Goal: Task Accomplishment & Management: Use online tool/utility

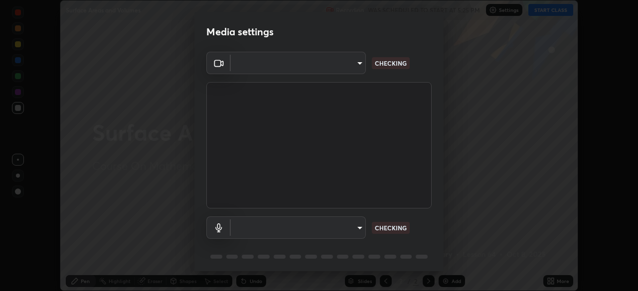
scroll to position [291, 637]
type input "1bfaa20297856ad55121efd0a2483a8db671bf9dcc0dce8dfcec0bded7d65c17"
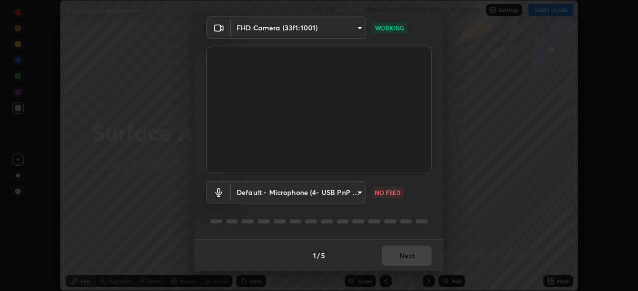
click at [267, 190] on body "Erase all Surface Areas and Volumes Recording WAS SCHEDULED TO START AT 5:25 PM…" at bounding box center [319, 145] width 638 height 291
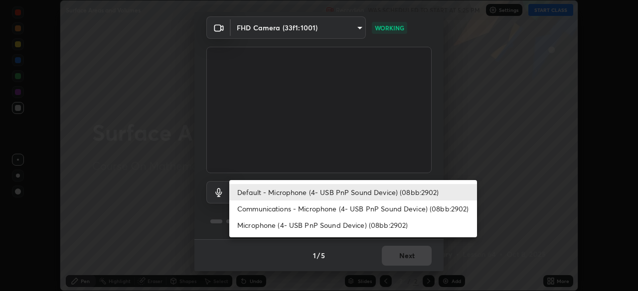
click at [265, 212] on li "Communications - Microphone (4- USB PnP Sound Device) (08bb:2902)" at bounding box center [353, 209] width 248 height 16
type input "communications"
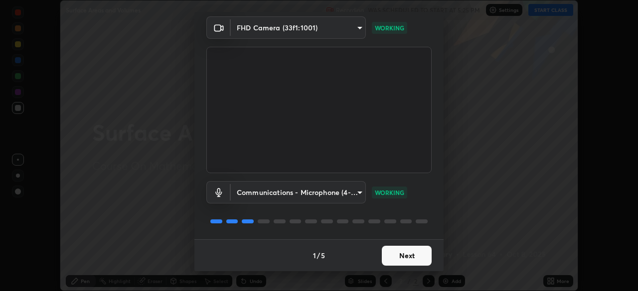
click at [386, 257] on button "Next" at bounding box center [407, 256] width 50 height 20
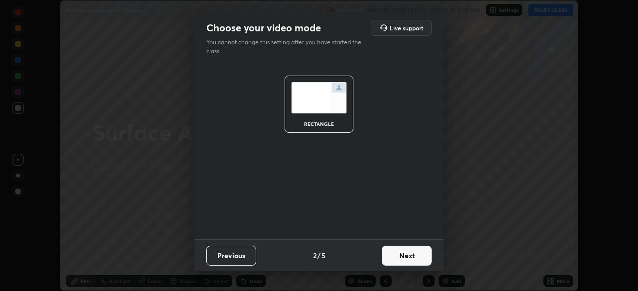
scroll to position [0, 0]
click at [395, 253] on button "Next" at bounding box center [407, 256] width 50 height 20
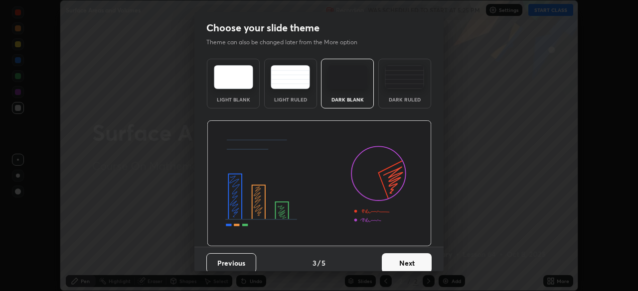
click at [402, 259] on button "Next" at bounding box center [407, 264] width 50 height 20
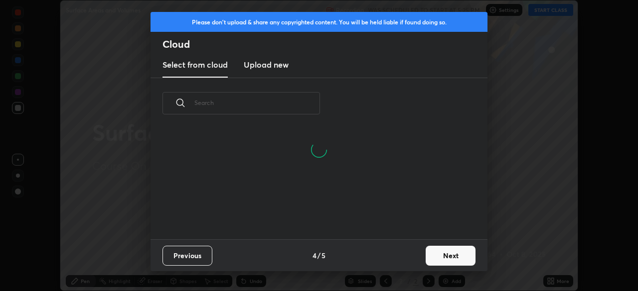
click at [433, 254] on button "Next" at bounding box center [450, 256] width 50 height 20
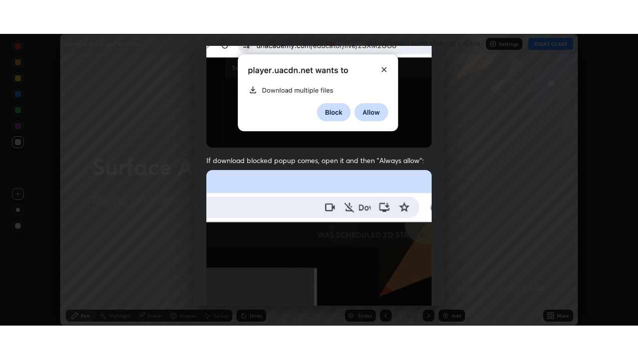
scroll to position [239, 0]
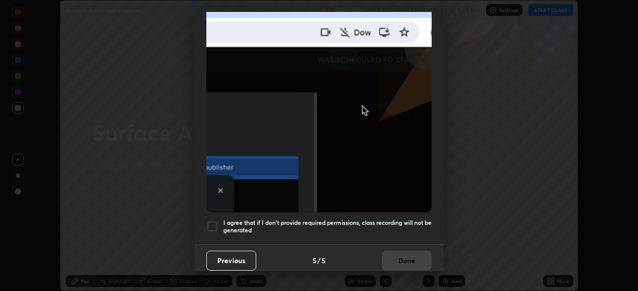
click at [209, 225] on div at bounding box center [212, 227] width 12 height 12
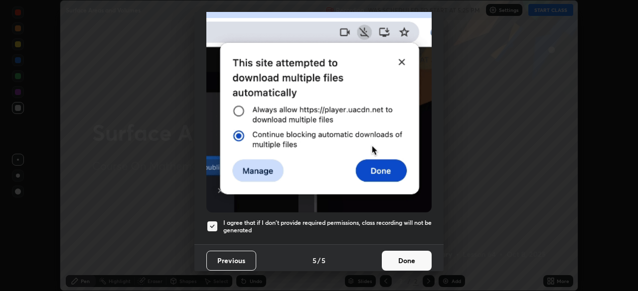
click at [402, 256] on button "Done" at bounding box center [407, 261] width 50 height 20
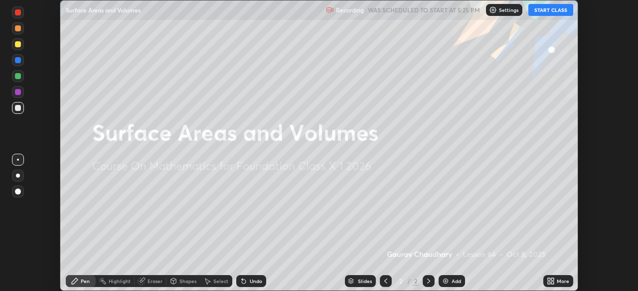
click at [536, 11] on button "START CLASS" at bounding box center [550, 10] width 45 height 12
click at [552, 282] on icon at bounding box center [552, 283] width 2 height 2
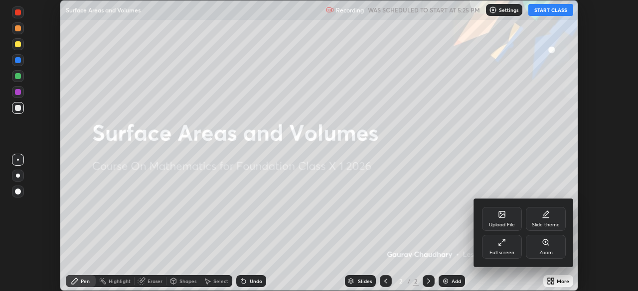
click at [500, 245] on icon at bounding box center [502, 243] width 8 height 8
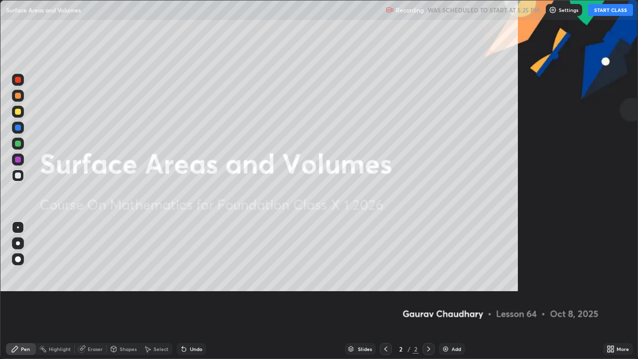
scroll to position [359, 638]
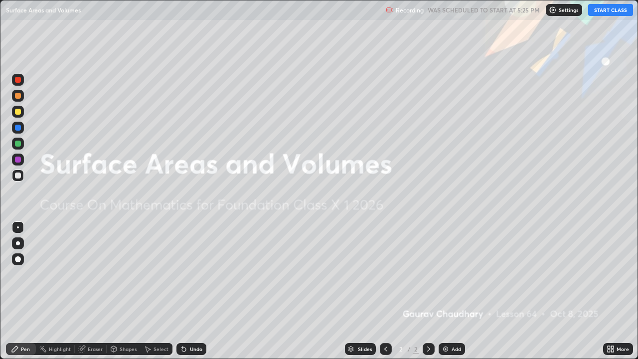
click at [602, 10] on button "START CLASS" at bounding box center [610, 10] width 45 height 12
click at [446, 291] on img at bounding box center [445, 349] width 8 height 8
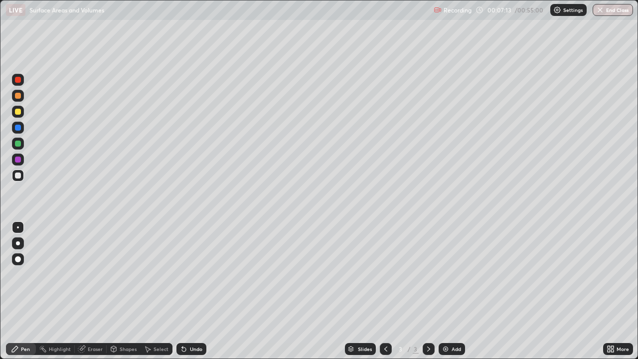
click at [611, 291] on icon at bounding box center [612, 347] width 2 height 2
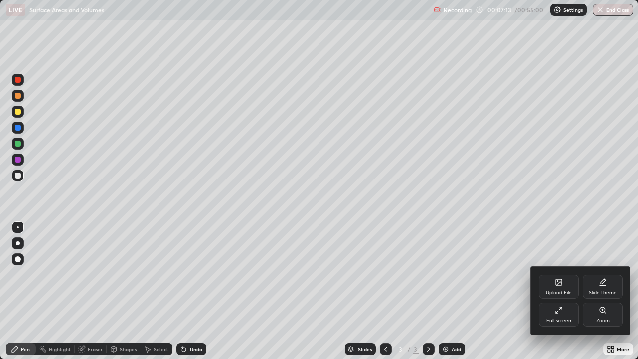
click at [562, 291] on div "Upload File" at bounding box center [558, 292] width 26 height 5
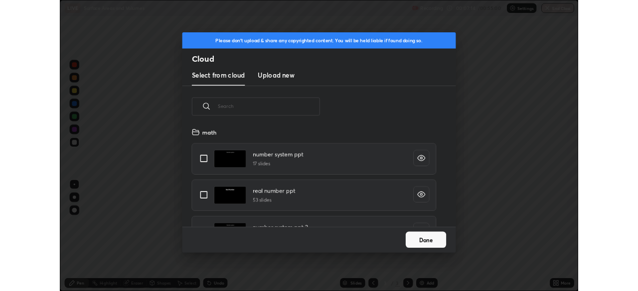
scroll to position [123, 320]
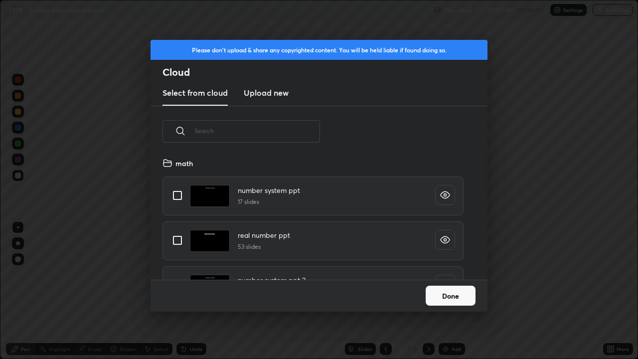
click at [270, 94] on h3 "Upload new" at bounding box center [266, 93] width 45 height 12
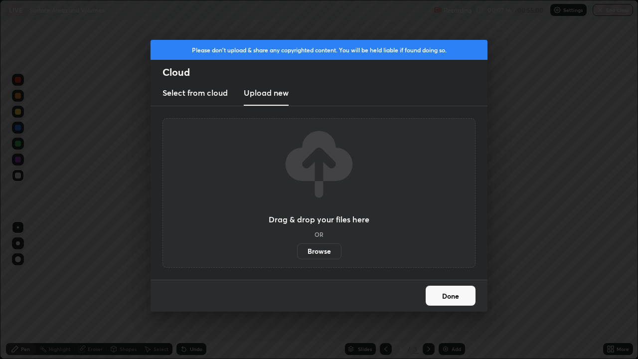
click at [325, 258] on label "Browse" at bounding box center [319, 251] width 44 height 16
click at [297, 258] on input "Browse" at bounding box center [297, 251] width 0 height 16
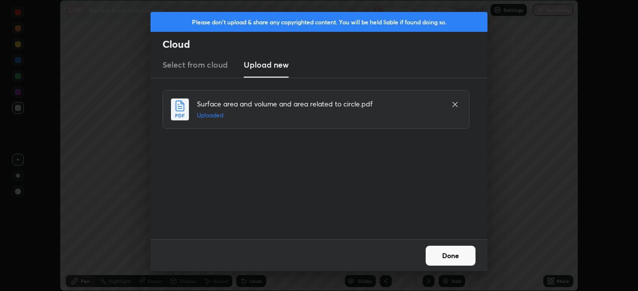
click at [436, 259] on button "Done" at bounding box center [450, 256] width 50 height 20
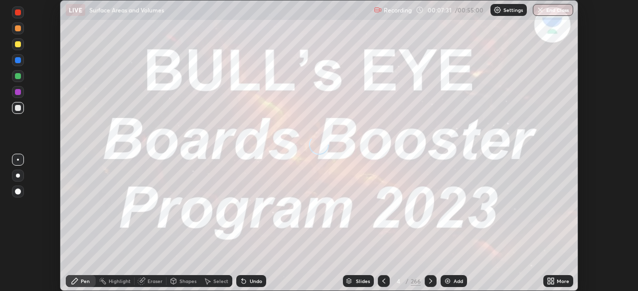
click at [550, 279] on icon at bounding box center [550, 281] width 8 height 8
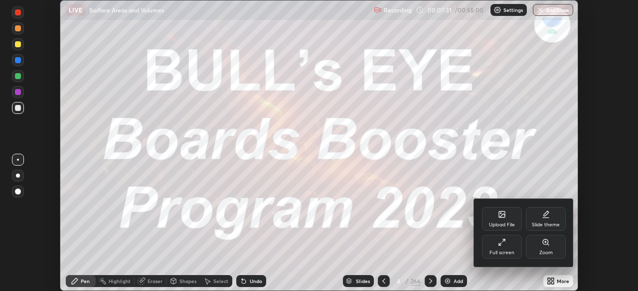
click at [513, 253] on div "Full screen" at bounding box center [501, 253] width 25 height 5
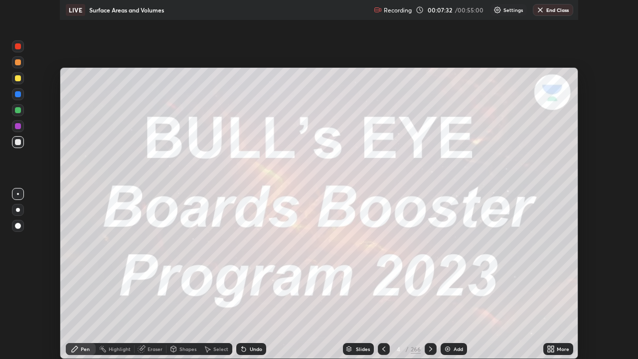
scroll to position [359, 638]
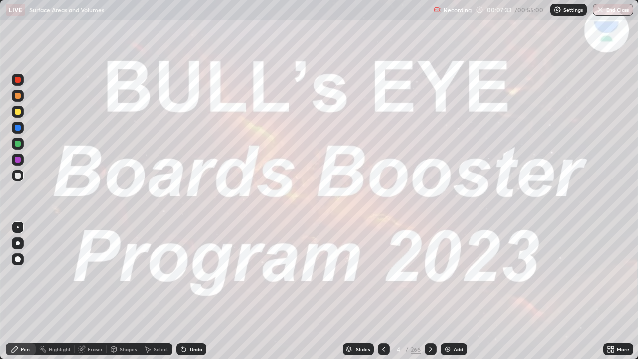
click at [363, 291] on div "Slides" at bounding box center [363, 348] width 14 height 5
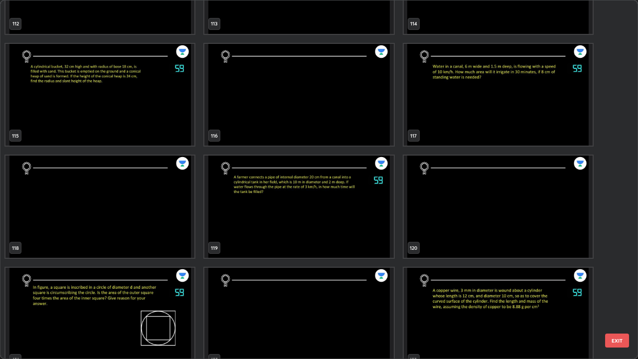
scroll to position [4194, 0]
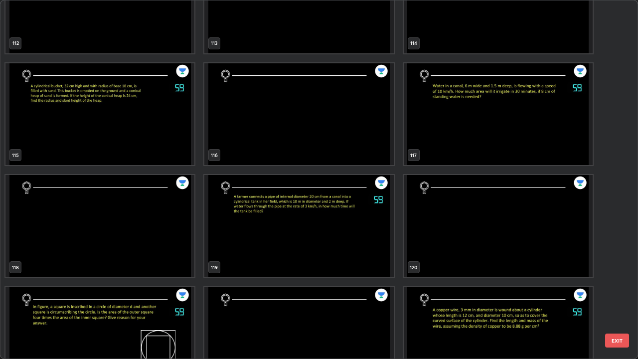
click at [458, 134] on img "grid" at bounding box center [497, 114] width 189 height 102
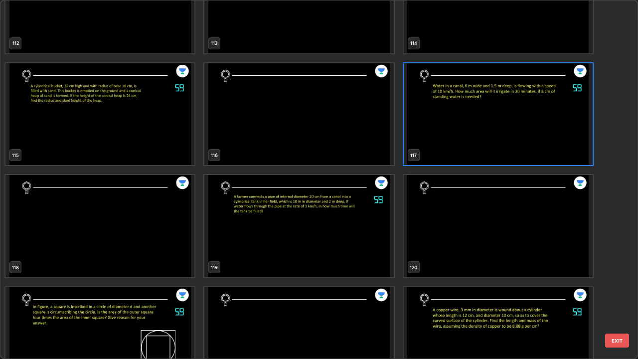
click at [464, 137] on img "grid" at bounding box center [497, 114] width 189 height 102
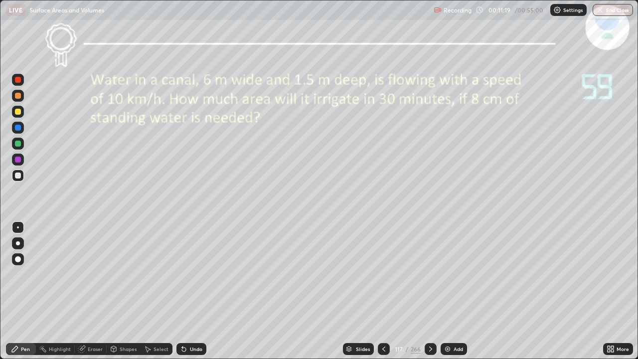
click at [99, 291] on div "Eraser" at bounding box center [95, 348] width 15 height 5
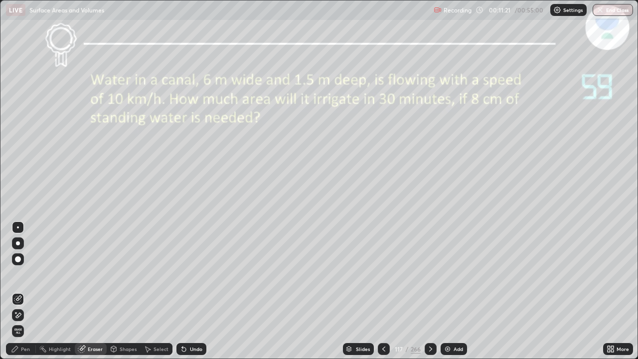
click at [24, 291] on div "Pen" at bounding box center [21, 349] width 30 height 12
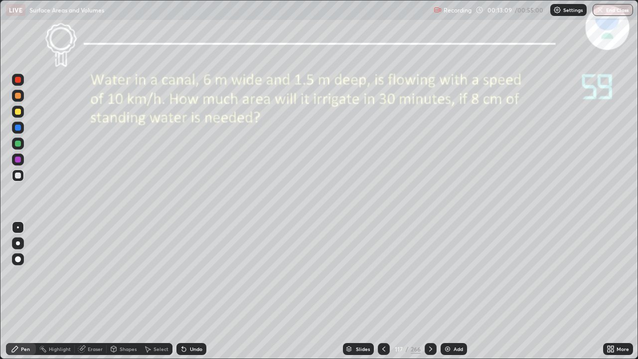
click at [186, 291] on div "Undo" at bounding box center [191, 349] width 30 height 12
click at [189, 291] on div "Undo" at bounding box center [191, 349] width 30 height 12
click at [457, 291] on div "Add" at bounding box center [457, 348] width 9 height 5
click at [383, 291] on icon at bounding box center [384, 349] width 8 height 8
click at [428, 291] on icon at bounding box center [430, 349] width 8 height 8
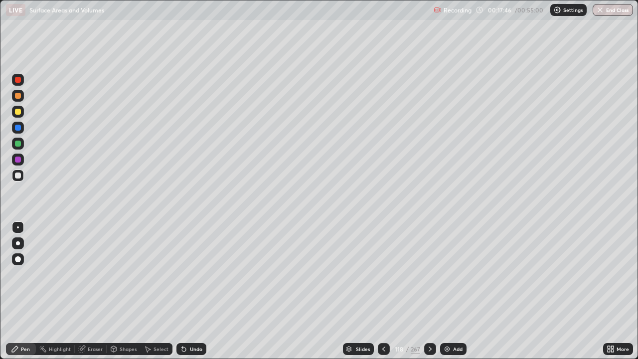
click at [429, 291] on icon at bounding box center [429, 348] width 3 height 5
click at [429, 291] on icon at bounding box center [430, 349] width 8 height 8
click at [195, 291] on div "Undo" at bounding box center [196, 348] width 12 height 5
click at [450, 291] on div "Add" at bounding box center [453, 349] width 26 height 12
click at [383, 291] on icon at bounding box center [384, 349] width 8 height 8
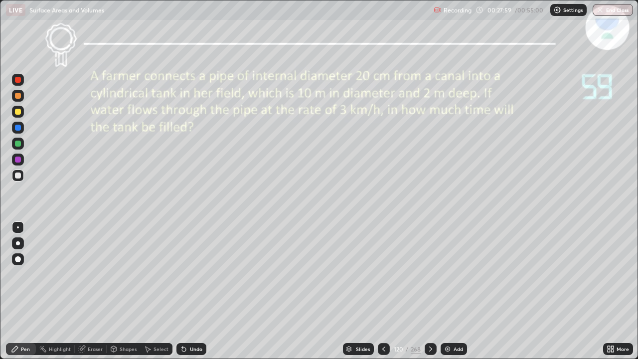
click at [382, 291] on icon at bounding box center [384, 349] width 8 height 8
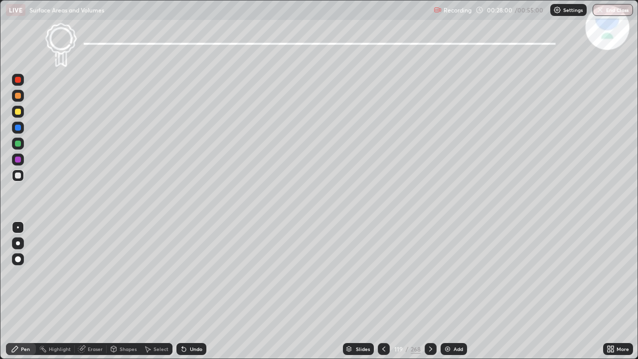
click at [429, 291] on icon at bounding box center [430, 348] width 3 height 5
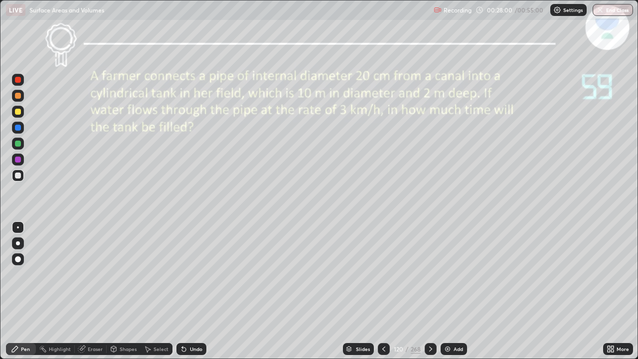
click at [429, 291] on icon at bounding box center [430, 349] width 8 height 8
click at [382, 291] on icon at bounding box center [384, 349] width 8 height 8
click at [429, 291] on icon at bounding box center [430, 349] width 8 height 8
click at [384, 291] on icon at bounding box center [384, 349] width 8 height 8
click at [456, 291] on div "Add" at bounding box center [457, 348] width 9 height 5
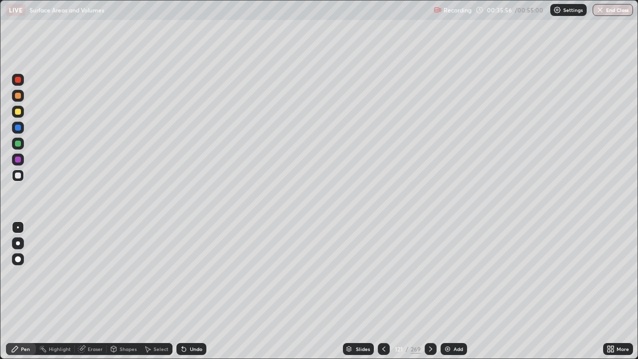
click at [450, 291] on img at bounding box center [447, 349] width 8 height 8
click at [356, 291] on div "Slides" at bounding box center [363, 348] width 14 height 5
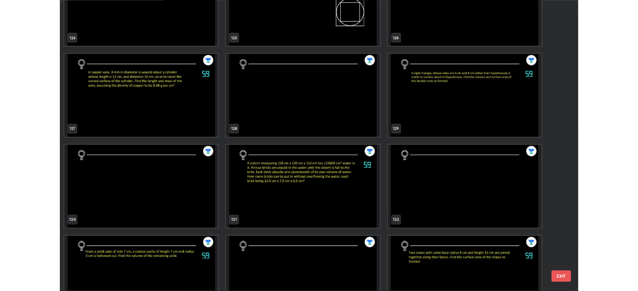
scroll to position [4636, 0]
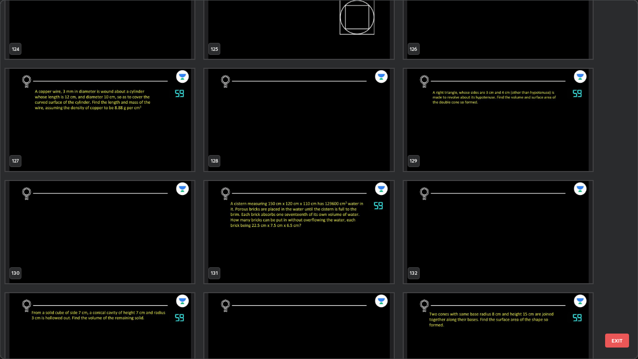
click at [560, 135] on img "grid" at bounding box center [497, 120] width 189 height 102
click at [561, 134] on img "grid" at bounding box center [497, 120] width 189 height 102
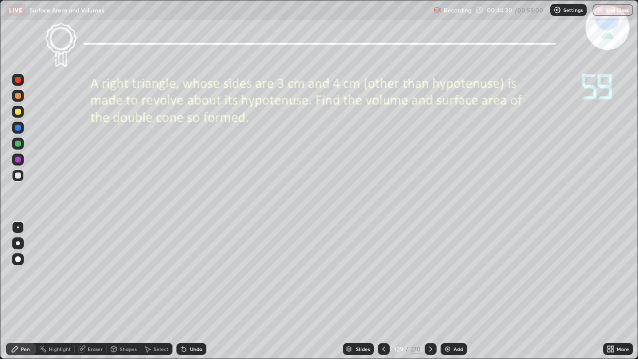
click at [184, 291] on icon at bounding box center [184, 349] width 8 height 8
click at [182, 291] on icon at bounding box center [184, 349] width 4 height 4
click at [201, 291] on div "Undo" at bounding box center [191, 349] width 30 height 12
click at [19, 142] on div at bounding box center [18, 143] width 6 height 6
click at [429, 291] on icon at bounding box center [430, 349] width 8 height 8
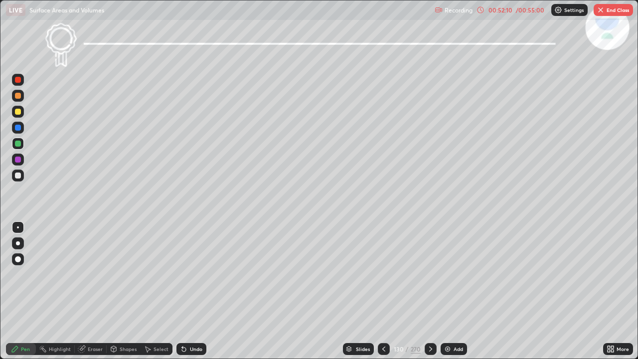
click at [429, 291] on icon at bounding box center [430, 349] width 8 height 8
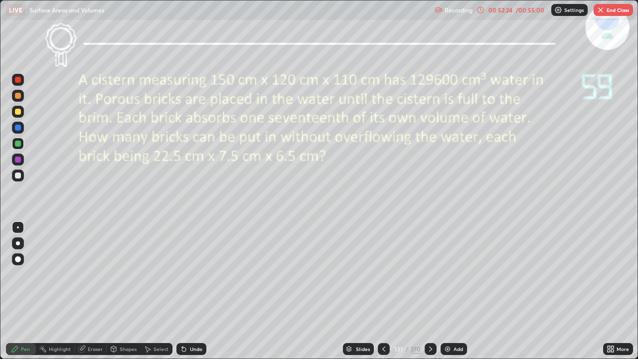
click at [429, 291] on icon at bounding box center [430, 349] width 8 height 8
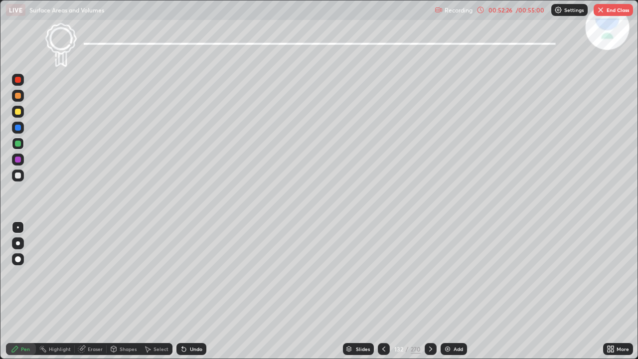
click at [387, 291] on div at bounding box center [384, 349] width 12 height 12
click at [383, 291] on icon at bounding box center [384, 349] width 8 height 8
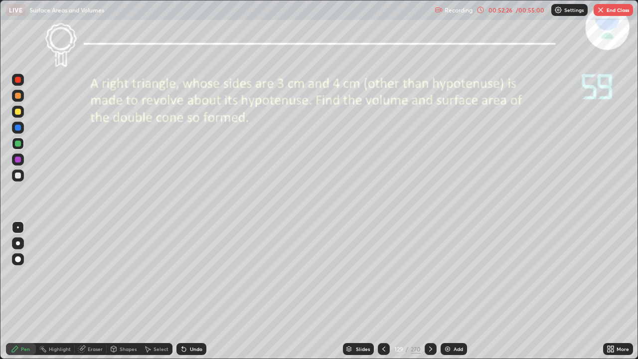
click at [383, 291] on icon at bounding box center [384, 349] width 8 height 8
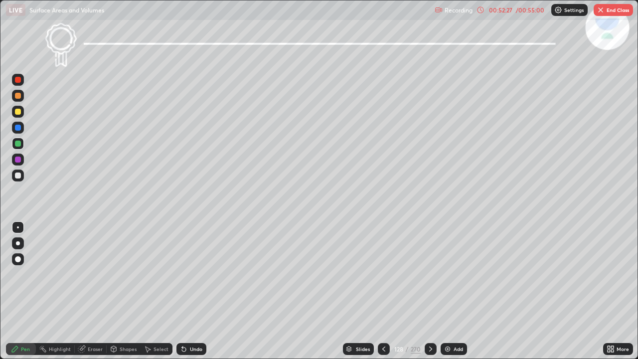
click at [387, 291] on div at bounding box center [384, 349] width 12 height 12
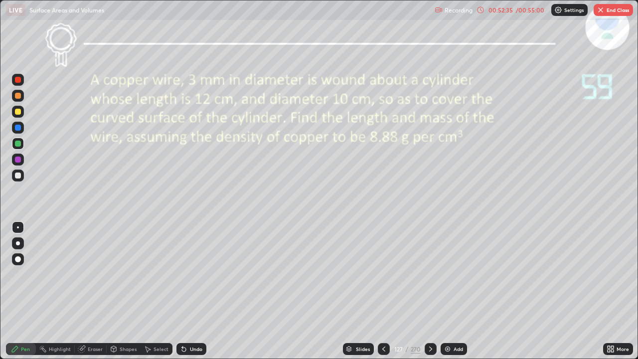
click at [616, 10] on button "End Class" at bounding box center [612, 10] width 39 height 12
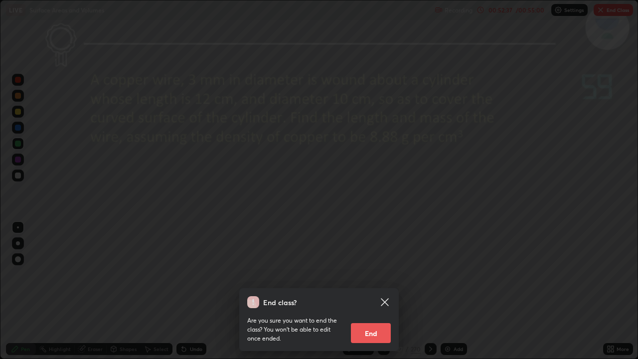
click at [375, 291] on button "End" at bounding box center [371, 333] width 40 height 20
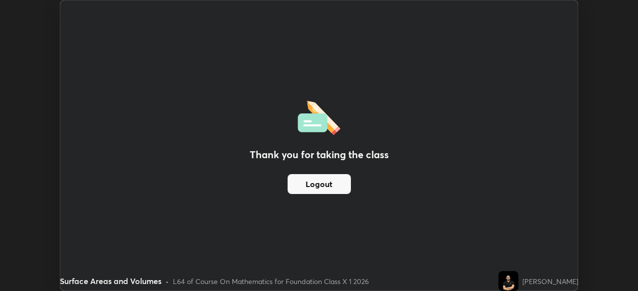
scroll to position [49523, 49177]
